Goal: Information Seeking & Learning: Learn about a topic

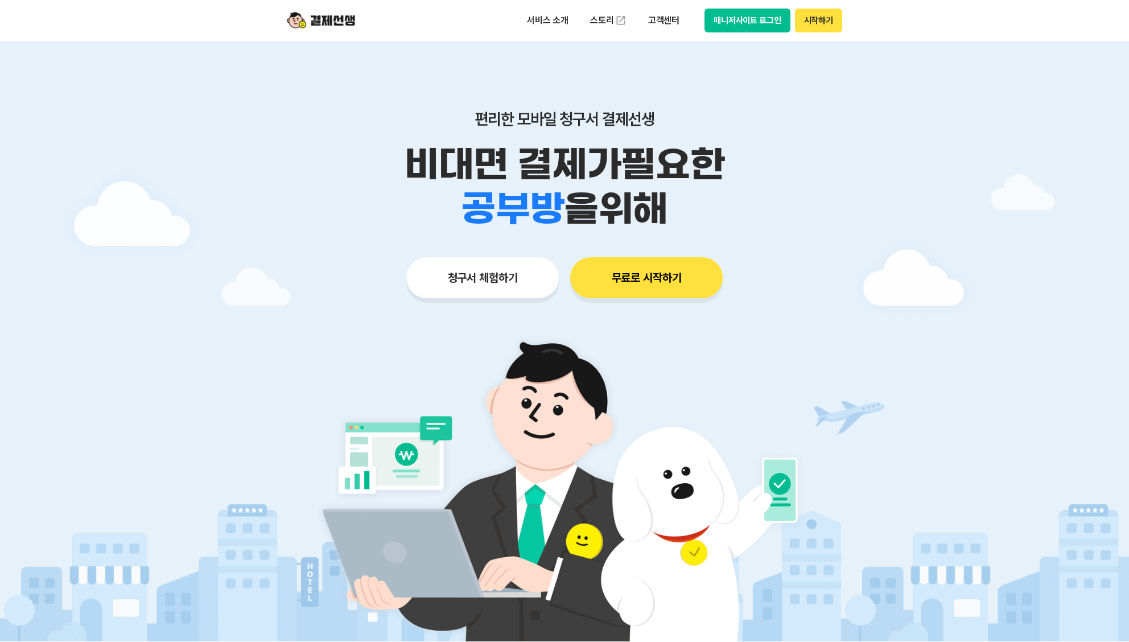
click at [781, 24] on button "매니저사이트 로그인" at bounding box center [748, 21] width 86 height 24
click at [667, 20] on p "고객센터" at bounding box center [663, 20] width 47 height 20
click at [681, 73] on link "자주 묻는 질문" at bounding box center [688, 67] width 96 height 23
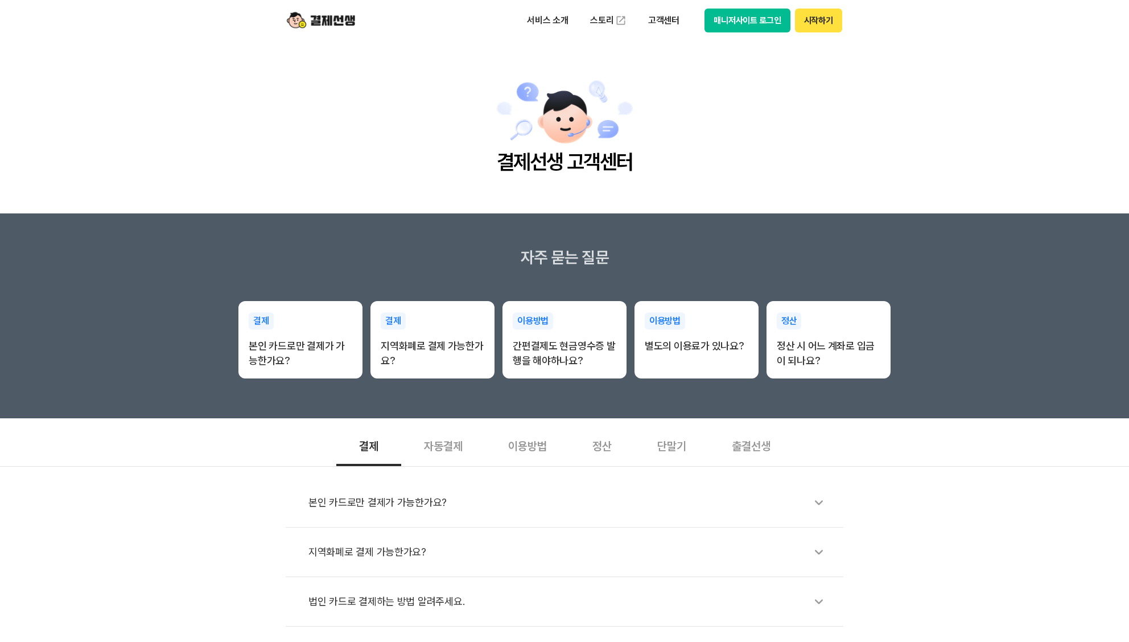
click at [755, 446] on div "출결선생" at bounding box center [751, 445] width 84 height 42
click at [790, 498] on div "출결선생은 어떻게 이용해요?" at bounding box center [571, 503] width 524 height 26
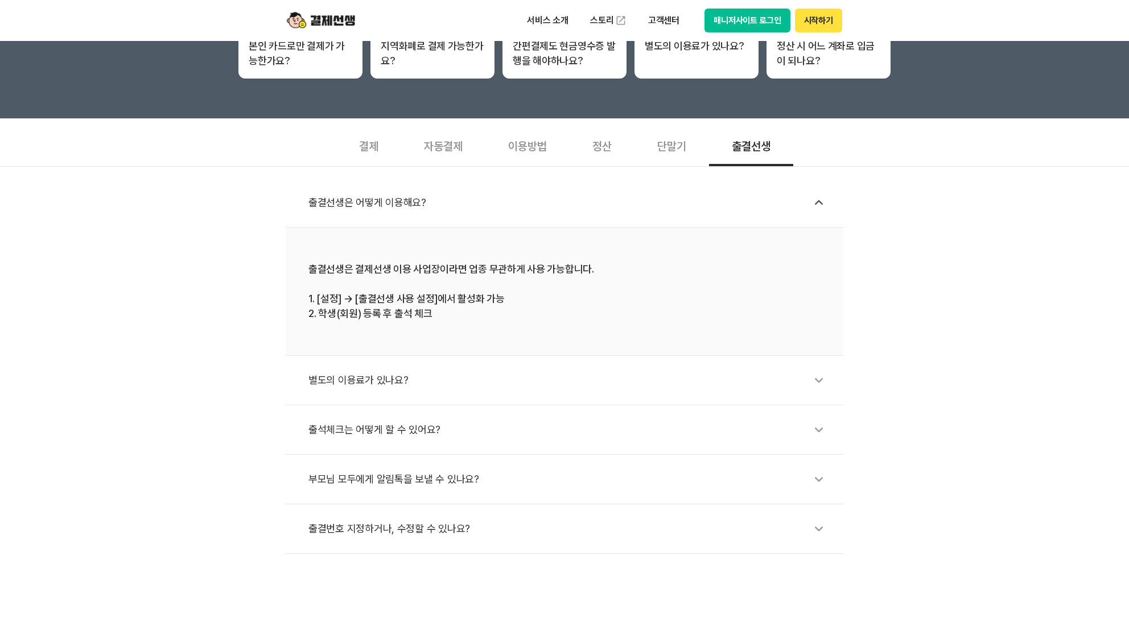
scroll to position [398, 0]
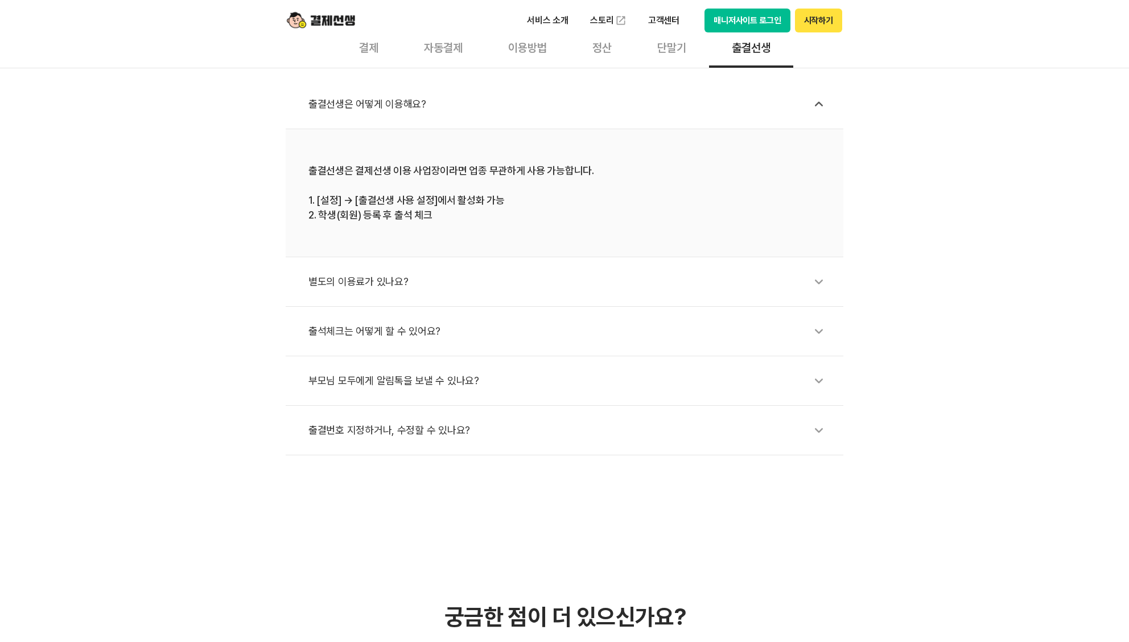
click at [815, 291] on icon at bounding box center [819, 282] width 26 height 26
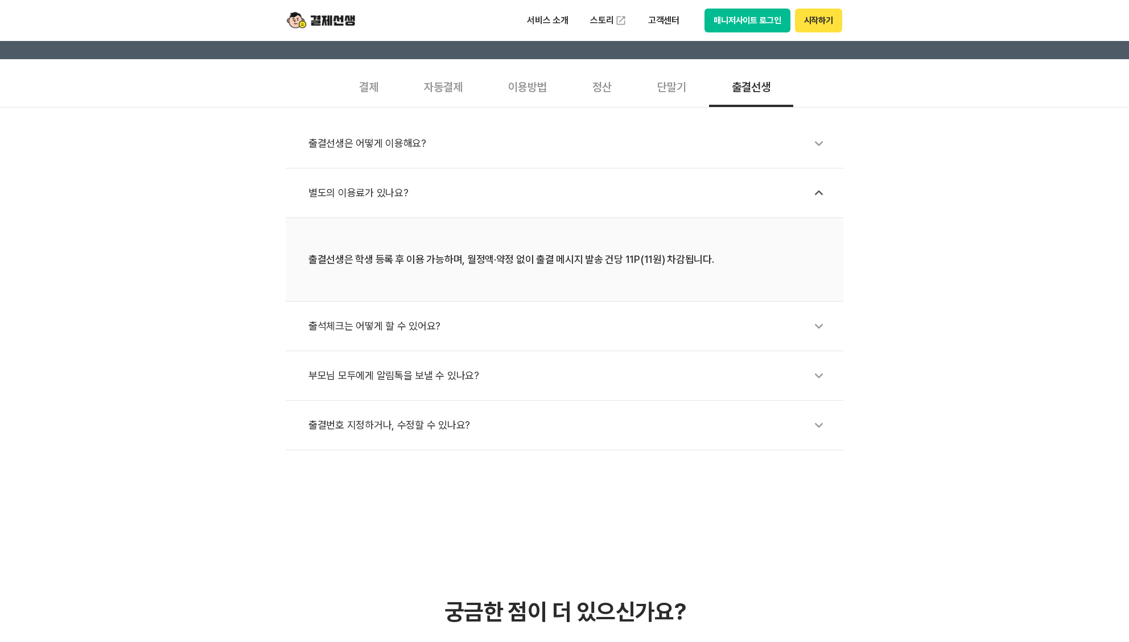
scroll to position [342, 0]
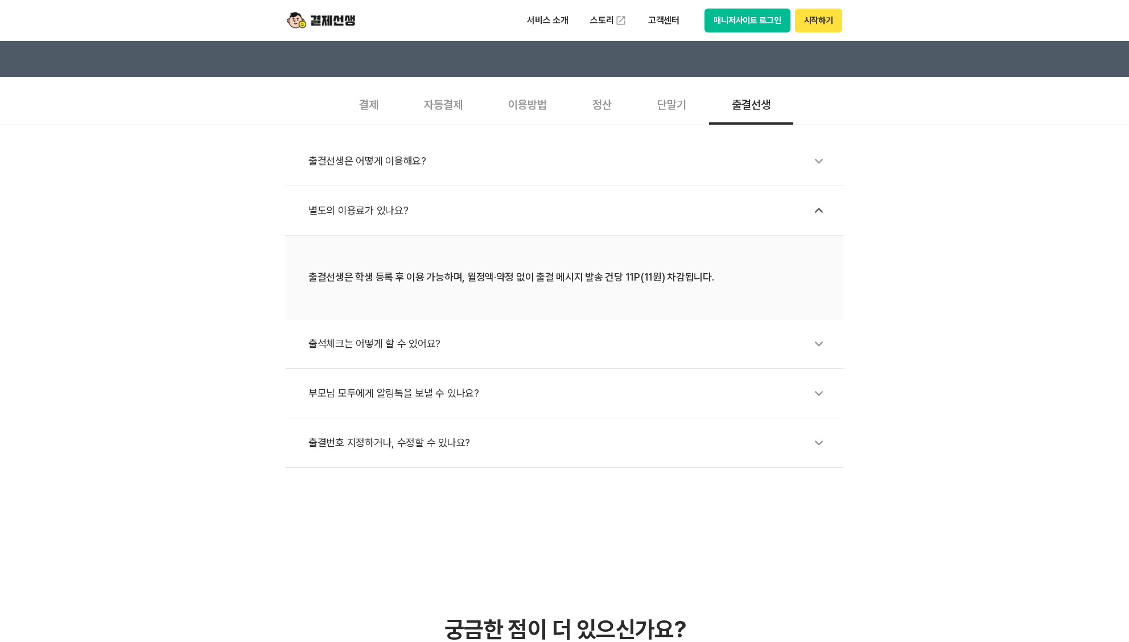
click at [712, 407] on li "부모님 모두에게 알림톡을 보낼 수 있나요?" at bounding box center [565, 394] width 558 height 50
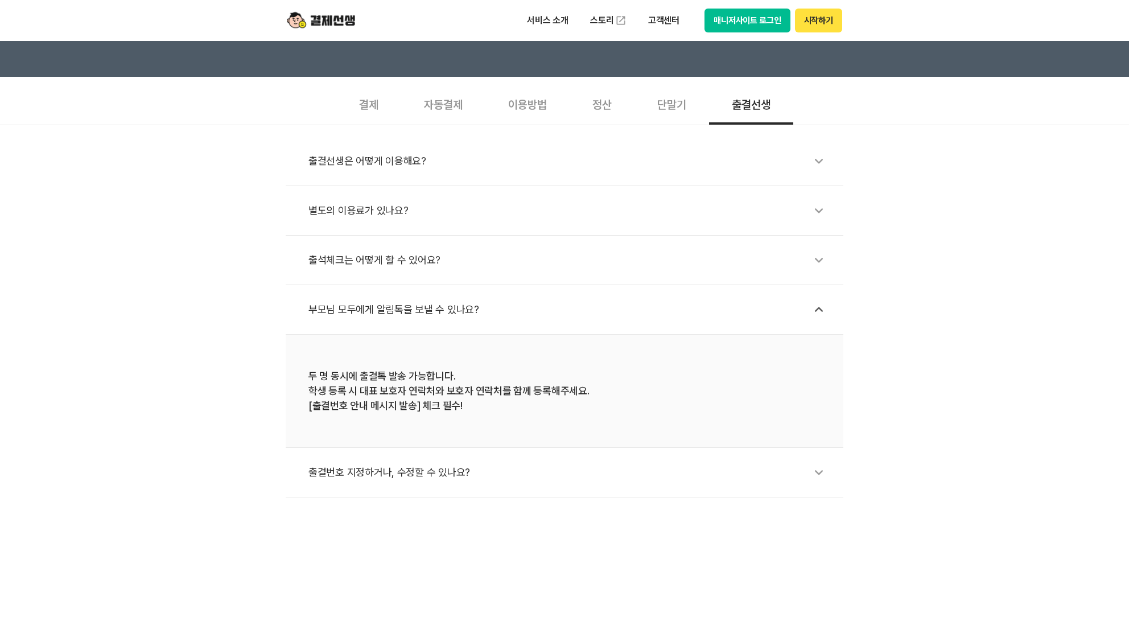
click at [700, 480] on div "출결번호 지정하거나, 수정할 수 있나요?" at bounding box center [571, 472] width 524 height 26
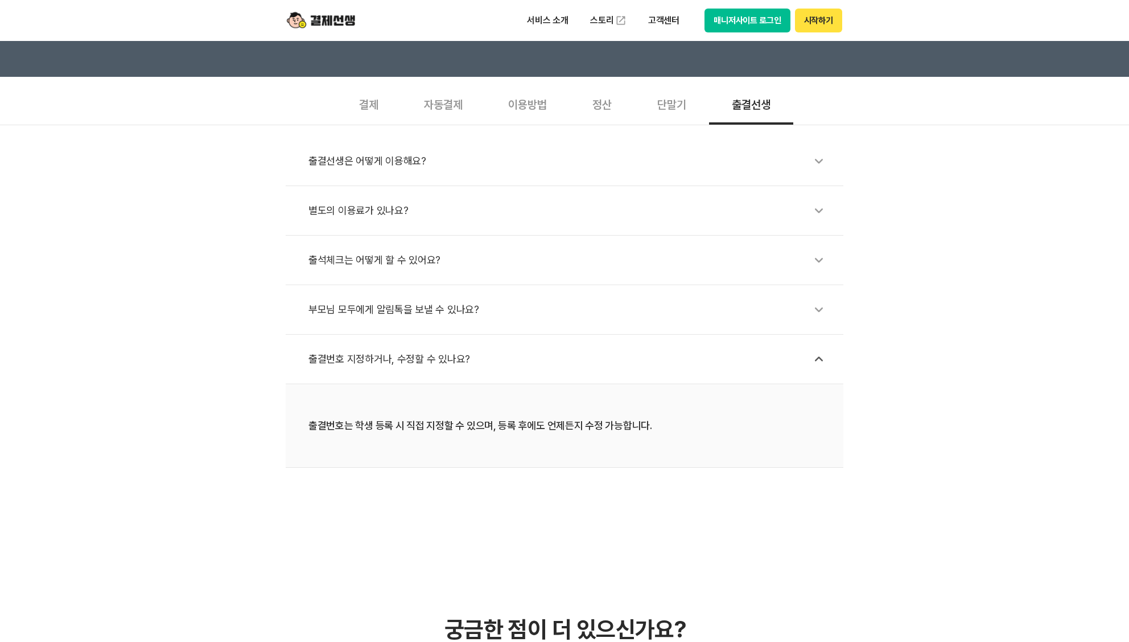
click at [449, 116] on div "자동결제" at bounding box center [443, 104] width 84 height 42
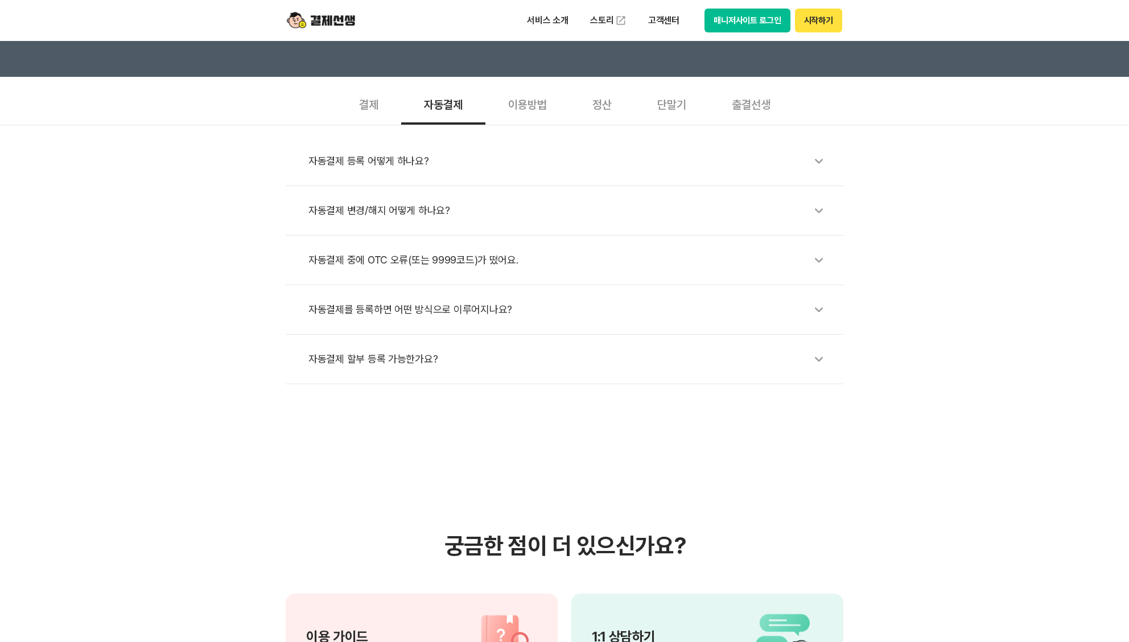
click at [535, 107] on div "이용방법" at bounding box center [528, 104] width 84 height 42
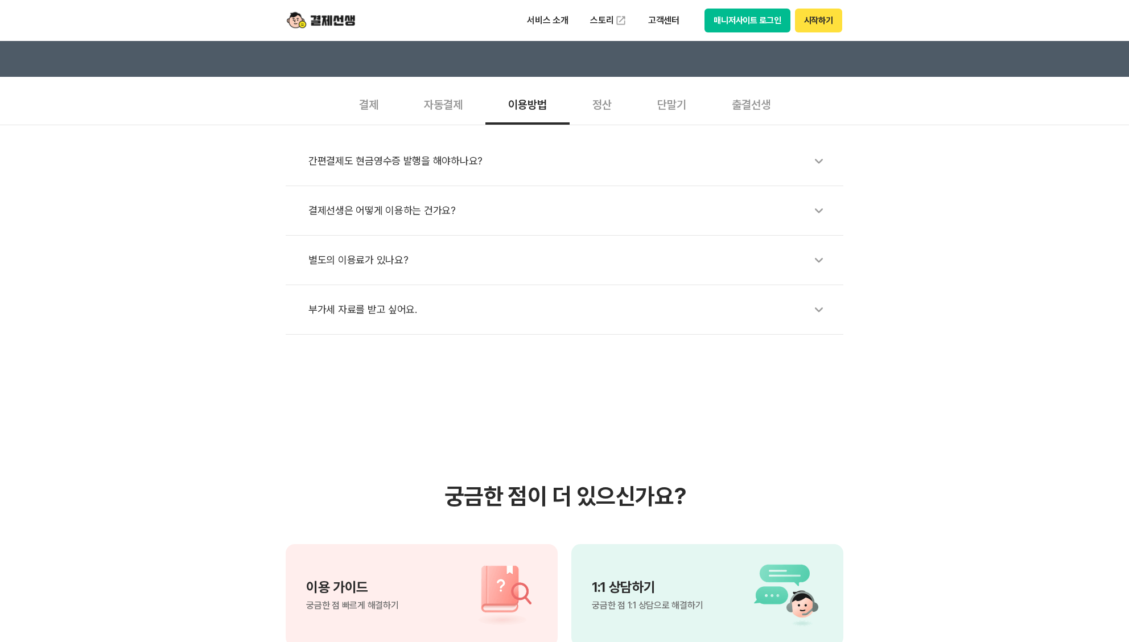
click at [586, 109] on div "정산" at bounding box center [602, 104] width 65 height 42
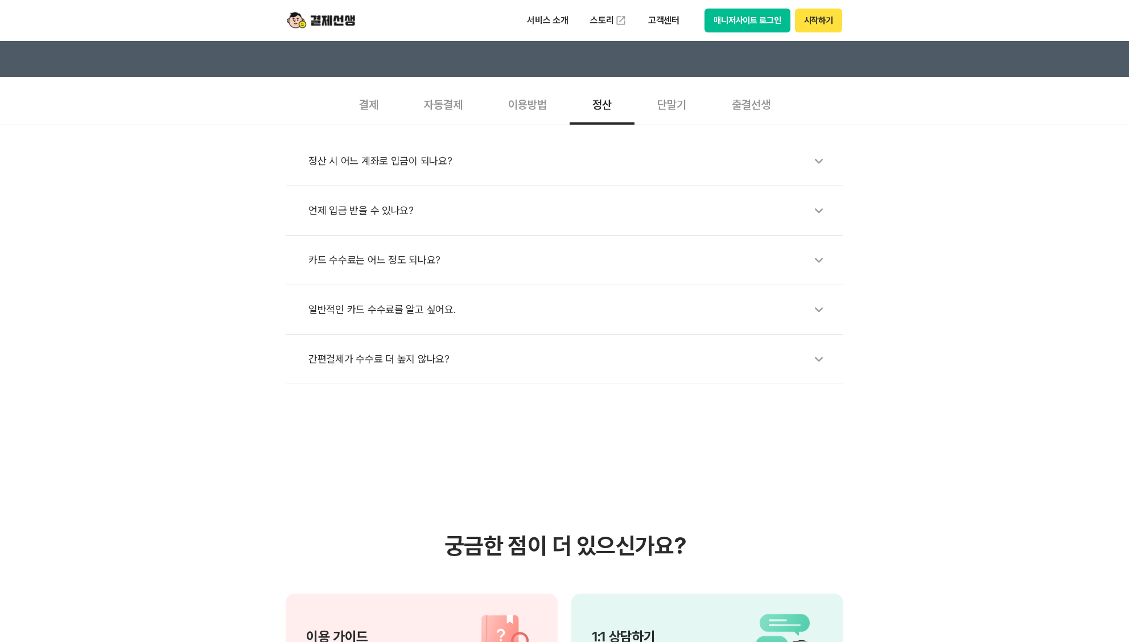
click at [696, 113] on div "단말기" at bounding box center [672, 104] width 75 height 42
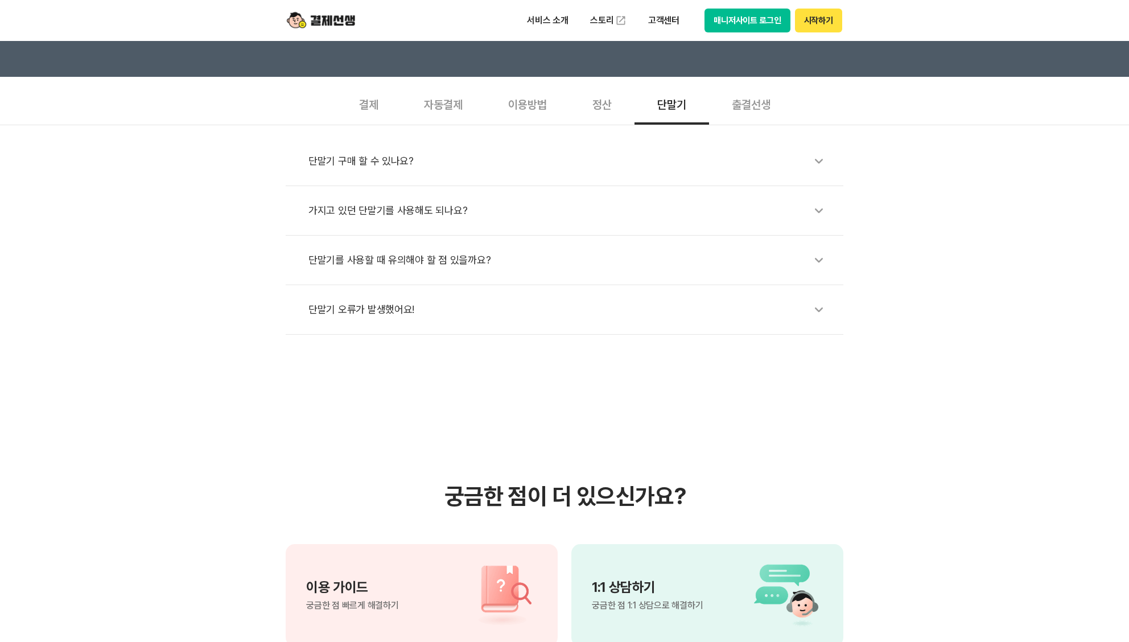
click at [741, 108] on div "출결선생" at bounding box center [751, 104] width 84 height 42
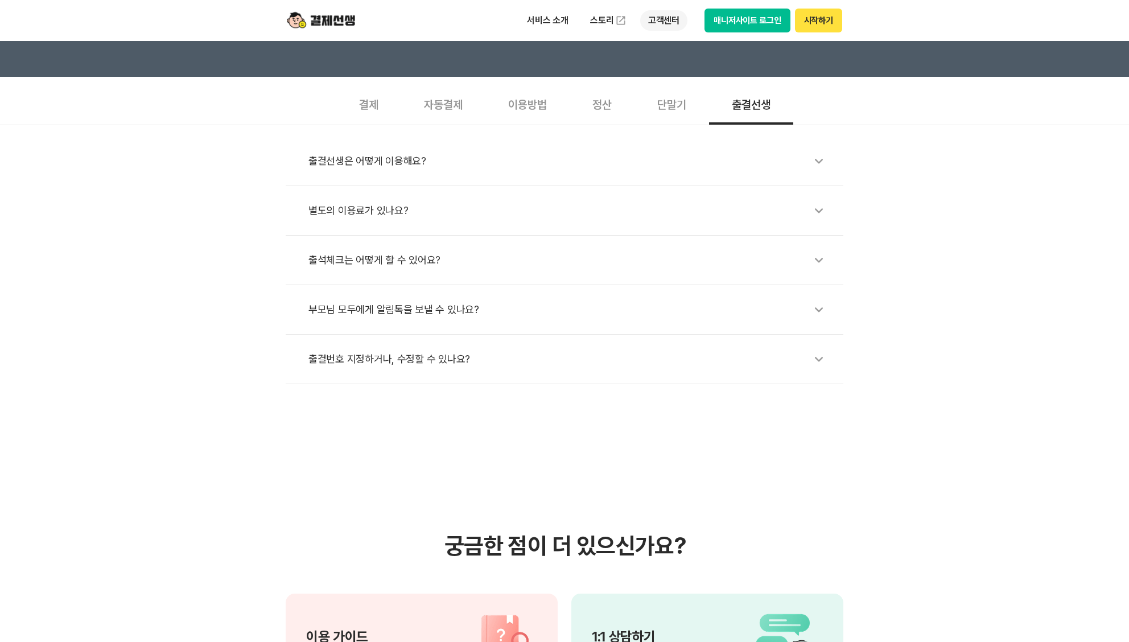
click at [660, 20] on p "고객센터" at bounding box center [663, 20] width 47 height 20
click at [614, 23] on link "스토리" at bounding box center [608, 20] width 52 height 23
